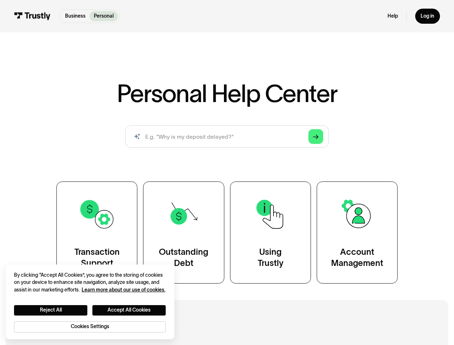
click at [227, 172] on div "Personal Help Center AI-powered search ( 1 / 4 ) Type your question and our sma…" at bounding box center [226, 182] width 407 height 202
click at [316, 137] on polygon "Search" at bounding box center [316, 136] width 6 height 5
click at [51, 310] on button "Reject All" at bounding box center [50, 310] width 73 height 10
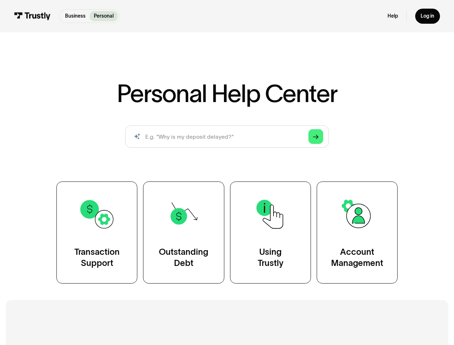
click at [129, 310] on button "Accept All Cookies" at bounding box center [128, 310] width 73 height 10
